Goal: Transaction & Acquisition: Book appointment/travel/reservation

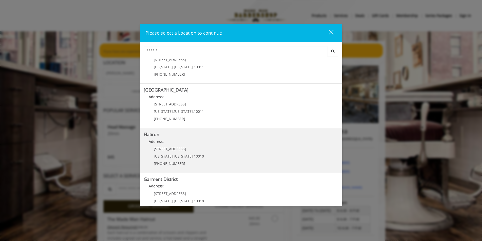
scroll to position [76, 0]
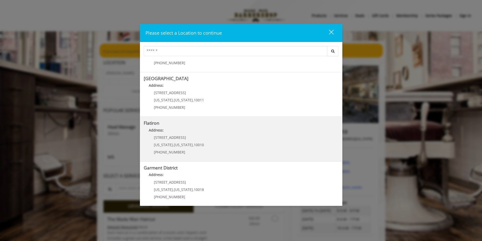
click at [227, 151] on "Flatiron Address: 10 E 23rd St New York , New York , 10010 (917) 475-1765" at bounding box center [241, 139] width 195 height 37
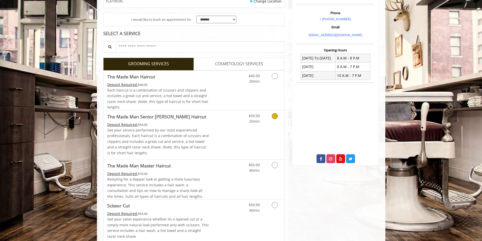
scroll to position [51, 0]
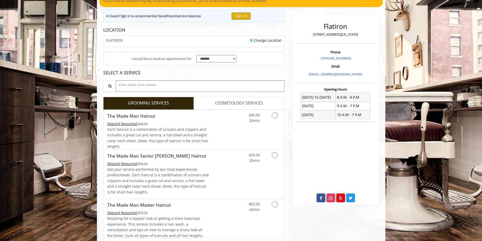
click at [228, 89] on input "text" at bounding box center [200, 86] width 169 height 11
click at [222, 100] on link "COSMETOLOGY SERVICES" at bounding box center [239, 103] width 91 height 13
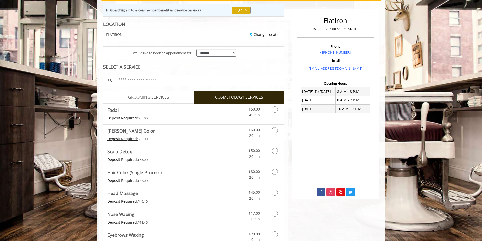
scroll to position [76, 0]
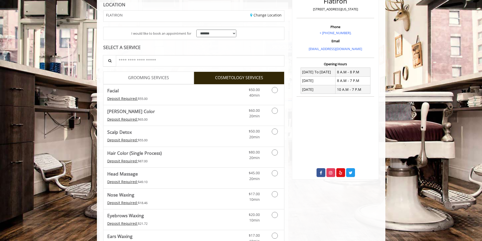
click at [172, 80] on link "GROOMING SERVICES" at bounding box center [148, 78] width 91 height 13
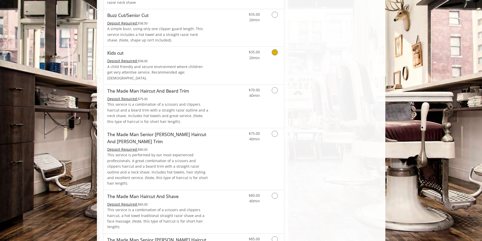
scroll to position [329, 0]
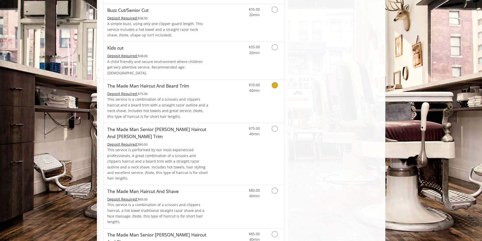
click at [248, 104] on div "$70.00 40min" at bounding box center [261, 101] width 45 height 43
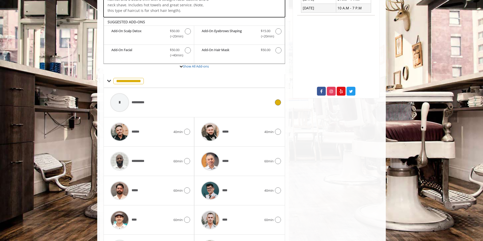
scroll to position [149, 0]
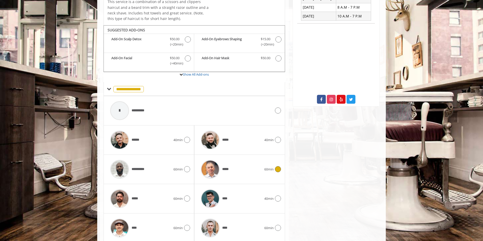
click at [229, 169] on span "*****" at bounding box center [226, 169] width 8 height 5
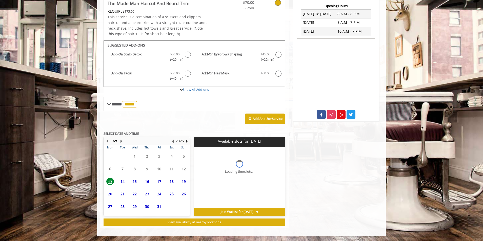
scroll to position [134, 0]
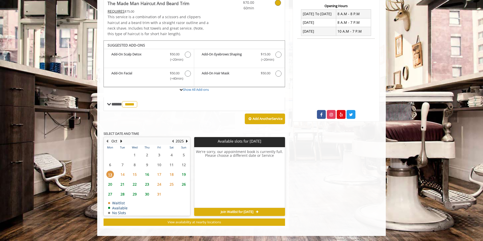
click at [123, 174] on span "14" at bounding box center [123, 174] width 8 height 7
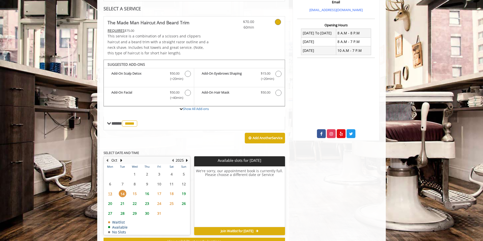
scroll to position [84, 0]
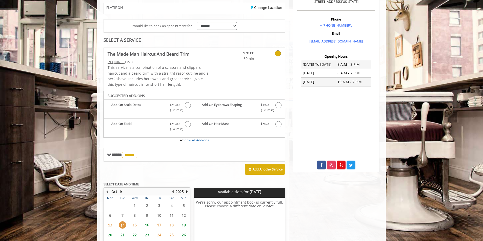
click at [150, 223] on span "16" at bounding box center [147, 225] width 8 height 7
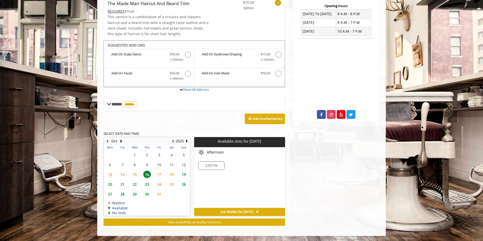
click at [125, 175] on span "14" at bounding box center [123, 174] width 8 height 7
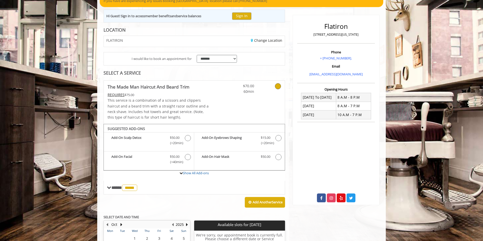
scroll to position [101, 0]
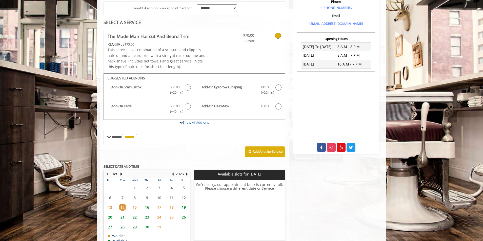
click at [133, 216] on span "22" at bounding box center [135, 217] width 8 height 7
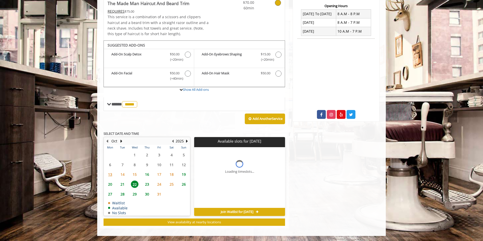
scroll to position [142, 0]
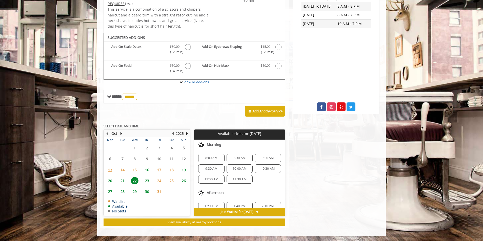
click at [135, 172] on span "15" at bounding box center [135, 169] width 8 height 7
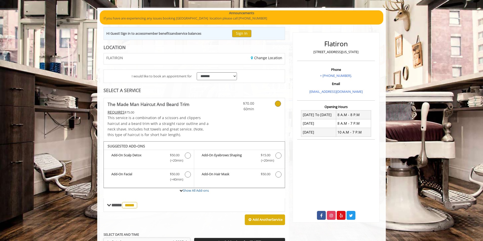
scroll to position [58, 0]
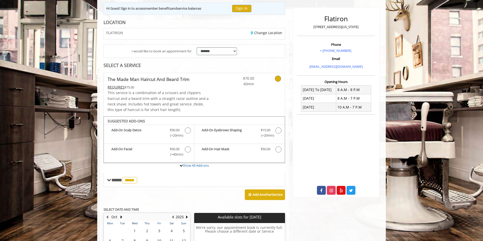
click at [280, 80] on icon at bounding box center [278, 79] width 6 height 6
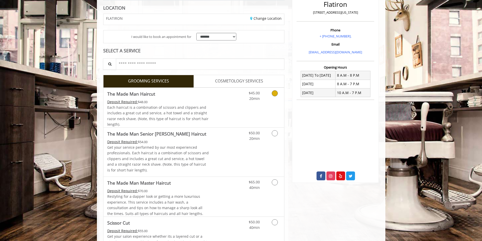
scroll to position [76, 0]
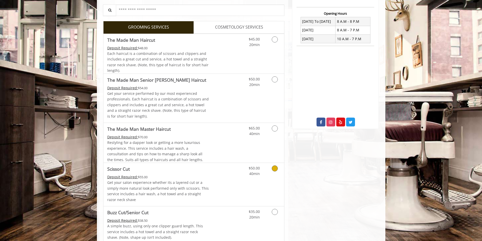
click at [276, 185] on div "$50.00 40min" at bounding box center [261, 184] width 45 height 43
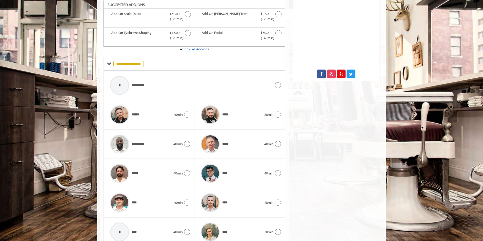
scroll to position [198, 0]
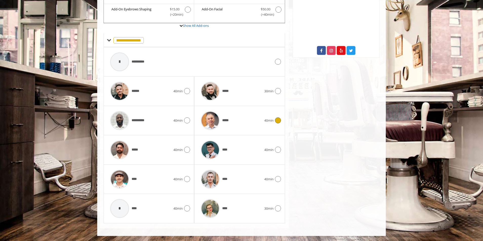
click at [249, 123] on div "*****" at bounding box center [231, 121] width 66 height 24
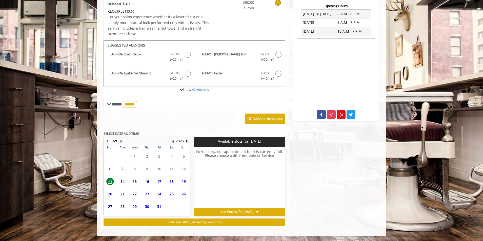
scroll to position [134, 0]
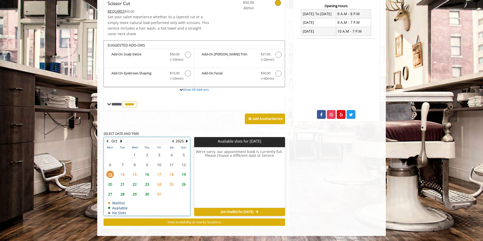
click at [128, 176] on td "14" at bounding box center [122, 175] width 12 height 10
click at [137, 173] on span "15" at bounding box center [135, 174] width 8 height 7
click at [147, 174] on span "16" at bounding box center [147, 174] width 8 height 7
click at [132, 174] on span "15" at bounding box center [135, 174] width 8 height 7
click at [125, 174] on span "14" at bounding box center [123, 174] width 8 height 7
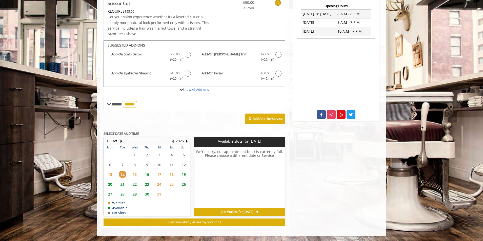
click at [238, 213] on span "Join Waitlist for [DATE]" at bounding box center [237, 212] width 33 height 4
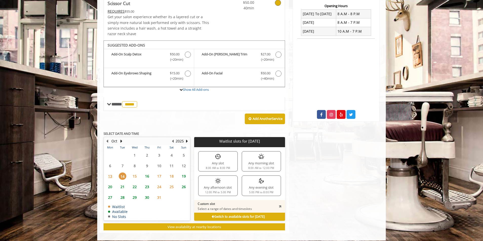
click at [218, 187] on div "Any afternoon slot 12:00 PM to 5:00 PM" at bounding box center [217, 186] width 39 height 20
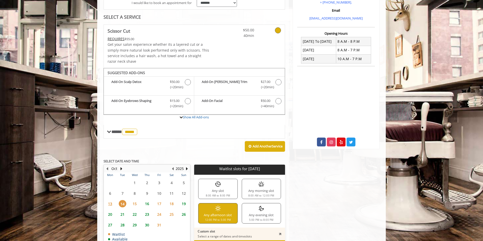
scroll to position [58, 0]
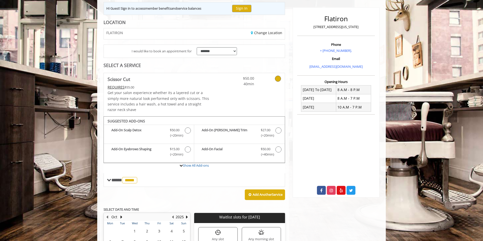
click at [279, 78] on icon at bounding box center [278, 79] width 6 height 6
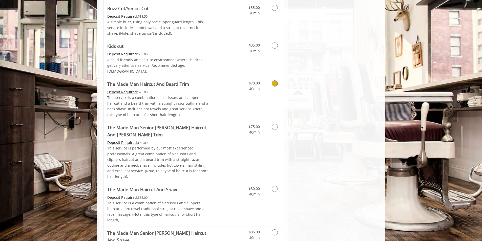
scroll to position [354, 0]
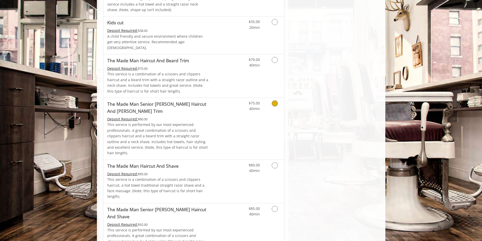
click at [232, 102] on link "Discounted Price" at bounding box center [224, 129] width 30 height 62
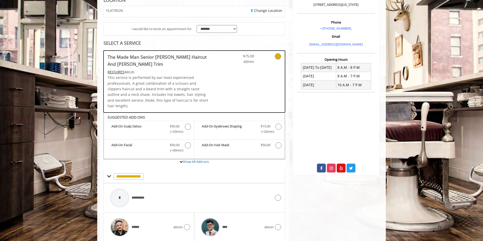
scroll to position [123, 0]
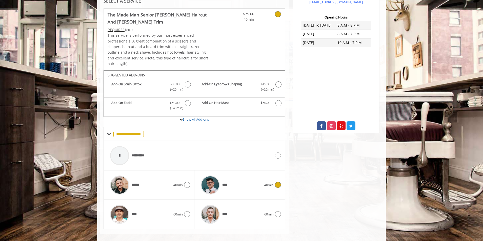
click at [235, 175] on div "****" at bounding box center [231, 185] width 66 height 24
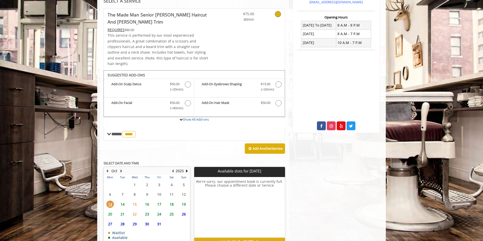
click at [123, 201] on span "14" at bounding box center [123, 204] width 8 height 7
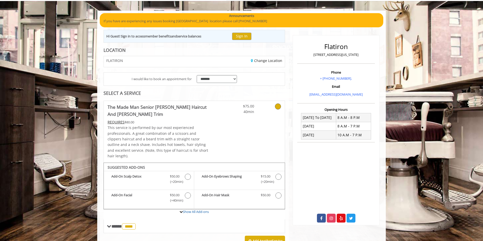
scroll to position [51, 0]
